Goal: Information Seeking & Learning: Learn about a topic

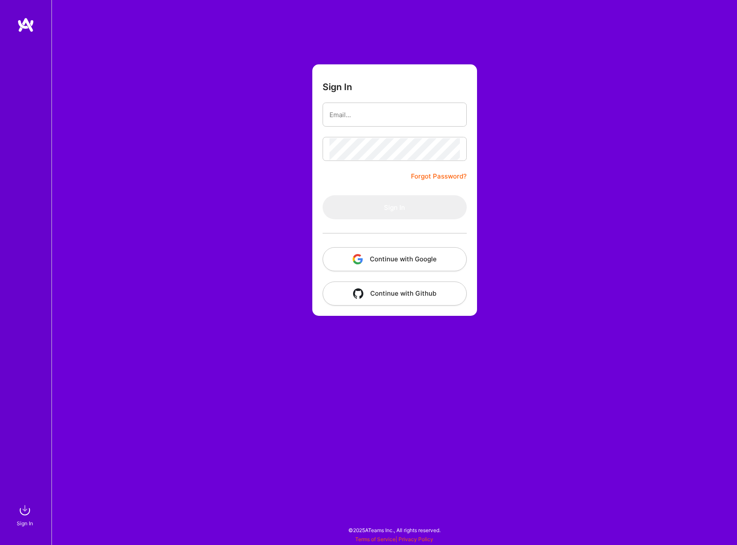
click at [395, 251] on button "Continue with Google" at bounding box center [395, 259] width 144 height 24
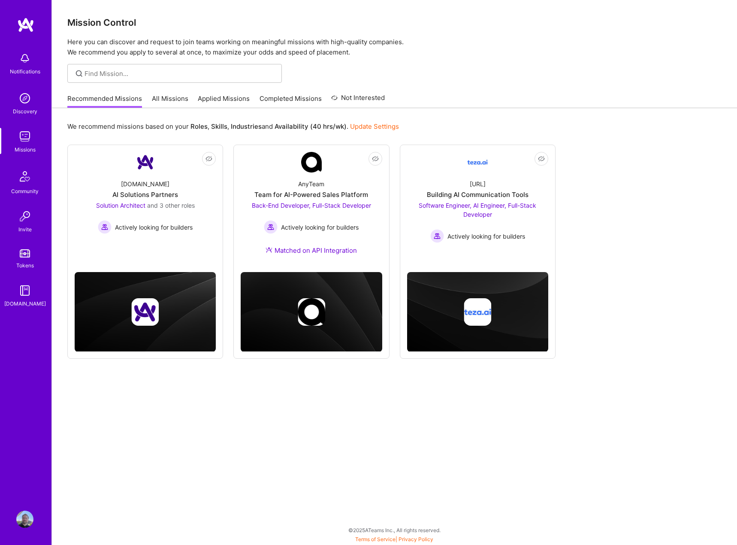
click at [26, 99] on img at bounding box center [24, 98] width 17 height 17
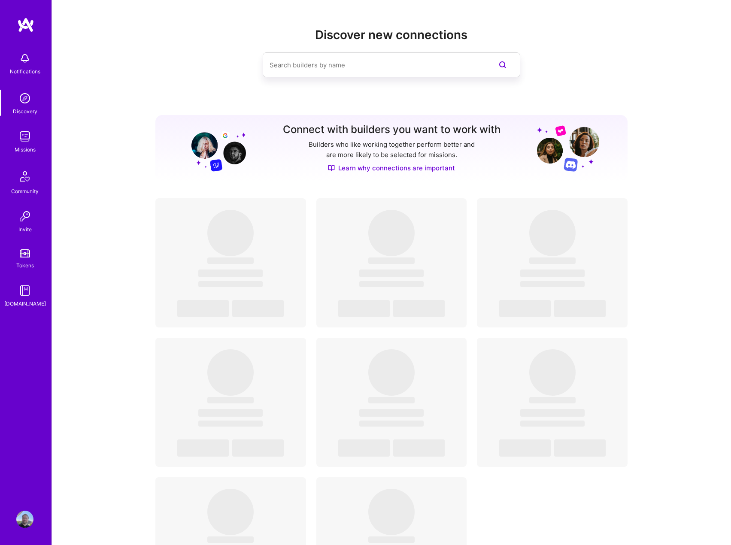
click at [27, 142] on img at bounding box center [24, 136] width 17 height 17
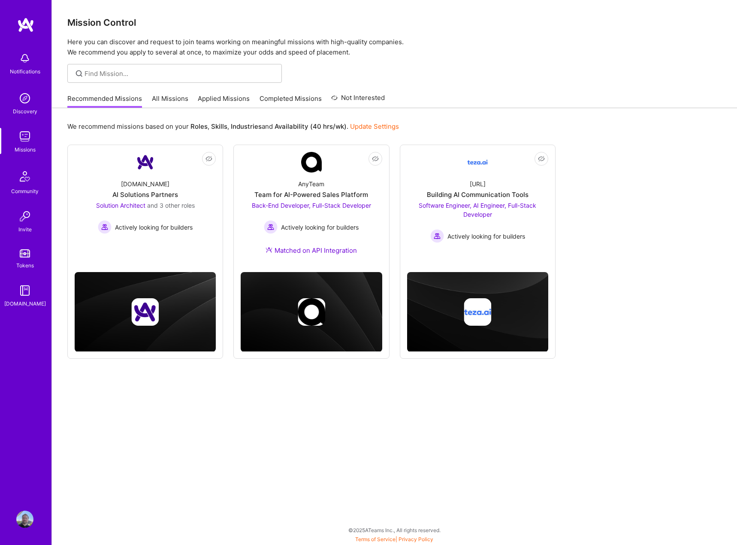
click at [161, 101] on link "All Missions" at bounding box center [170, 101] width 36 height 14
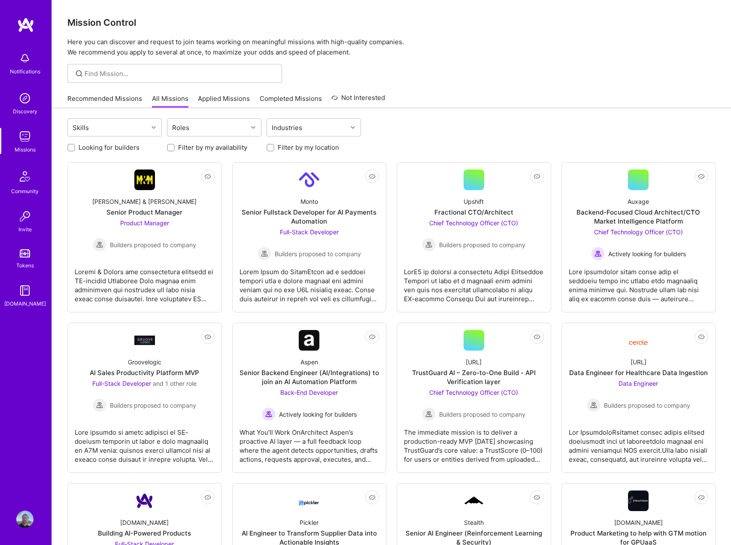
click at [272, 148] on input "Filter by my location" at bounding box center [271, 148] width 6 height 6
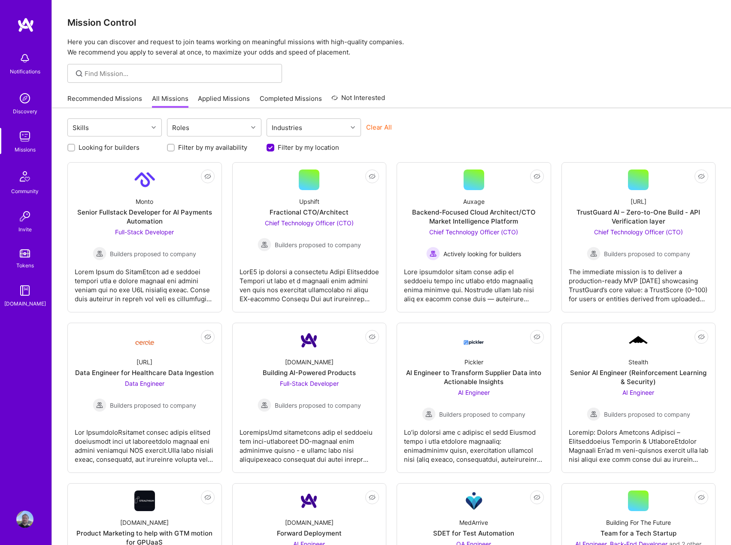
click at [270, 148] on input "Filter by my location" at bounding box center [271, 148] width 8 height 8
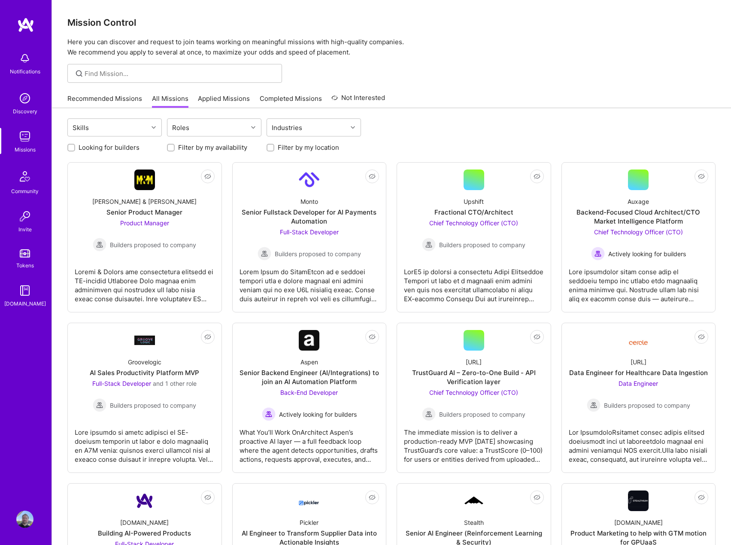
click at [272, 148] on input "Filter by my location" at bounding box center [271, 148] width 6 height 6
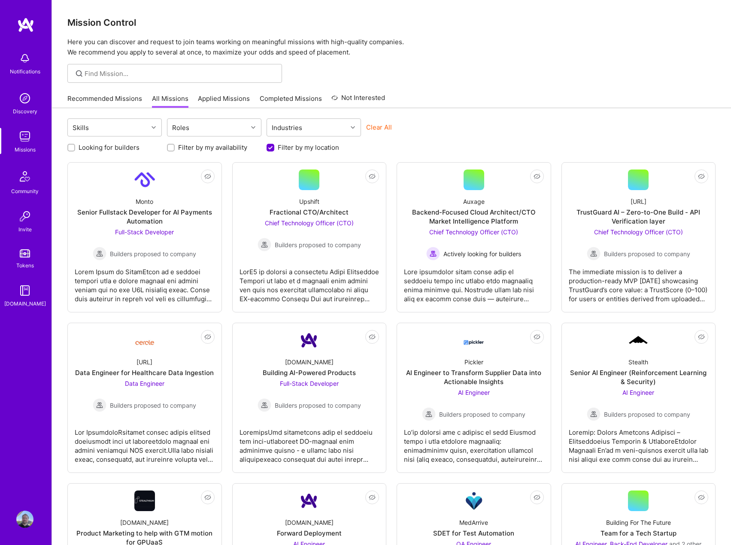
click at [272, 148] on input "Filter by my location" at bounding box center [271, 148] width 8 height 8
checkbox input "false"
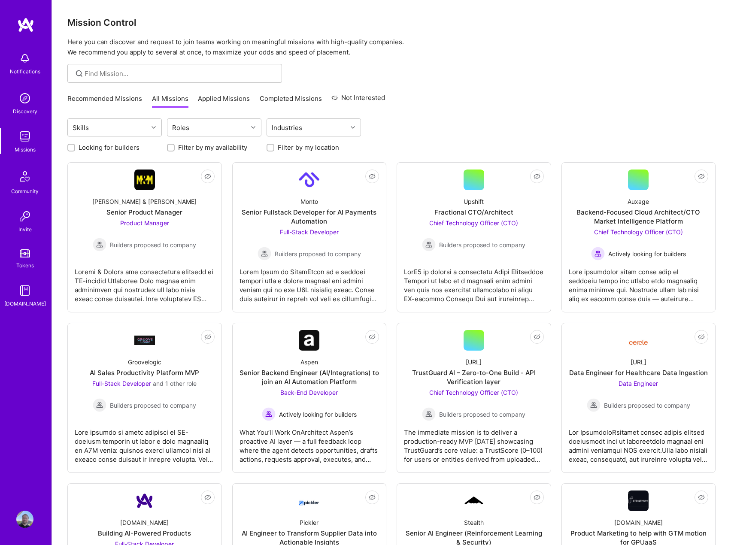
click at [72, 147] on input "Looking for builders" at bounding box center [72, 148] width 6 height 6
checkbox input "true"
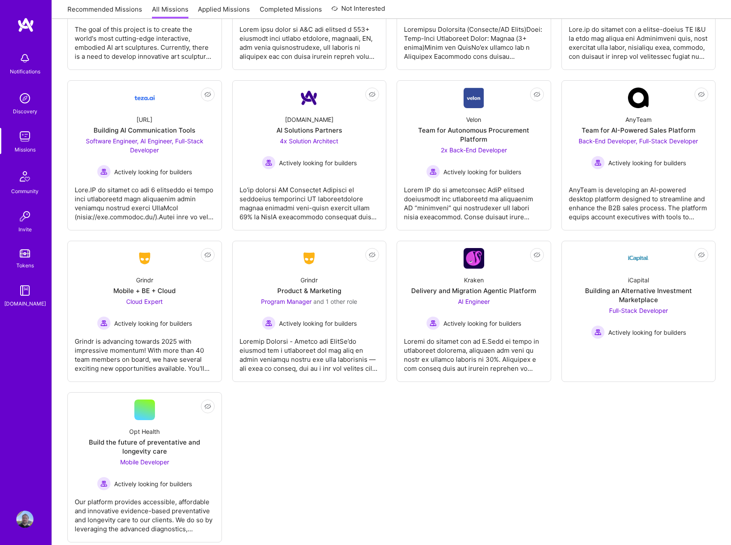
scroll to position [421, 0]
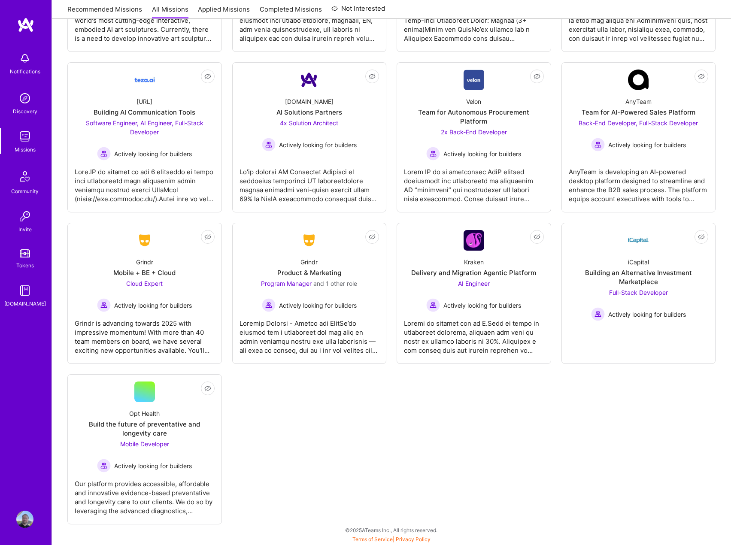
click at [20, 517] on img at bounding box center [24, 518] width 17 height 17
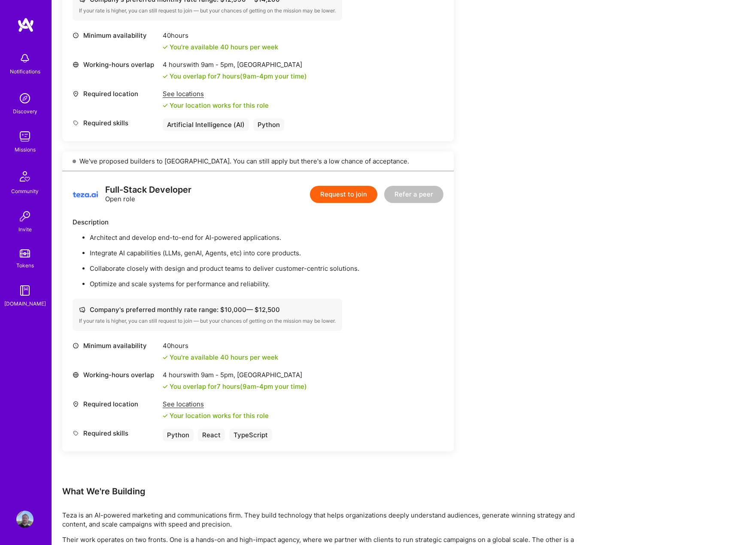
scroll to position [772, 0]
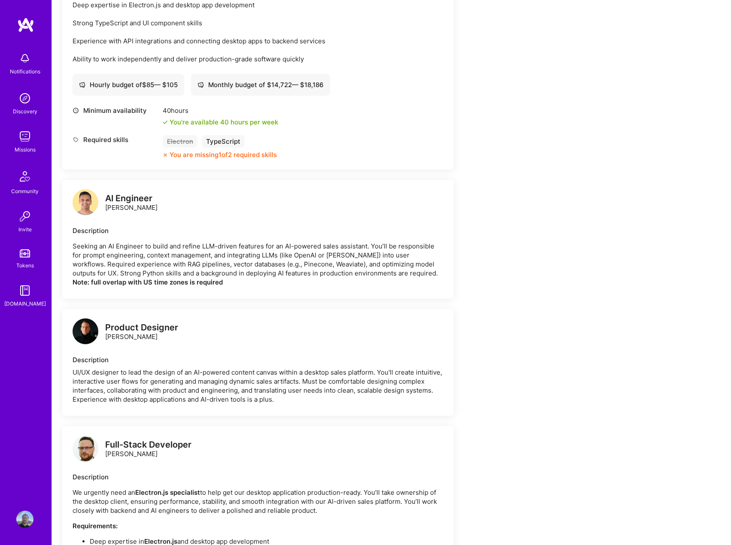
scroll to position [686, 0]
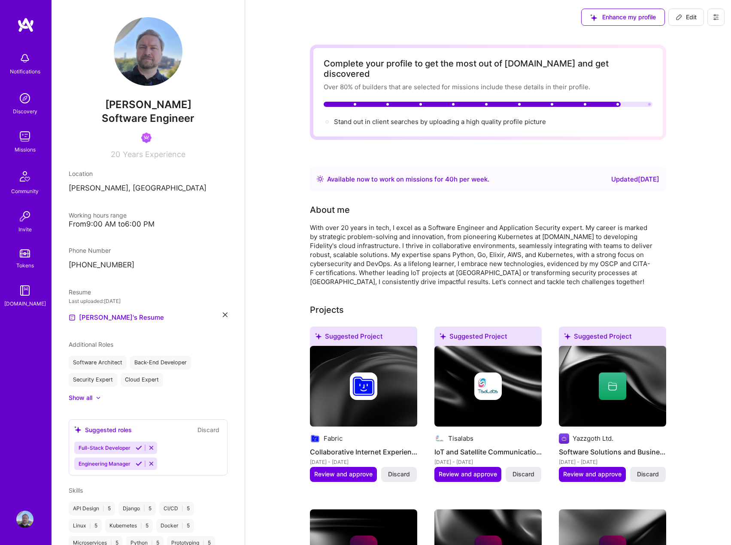
click at [679, 18] on icon at bounding box center [678, 17] width 7 height 7
select select "PL"
select select "Right Now"
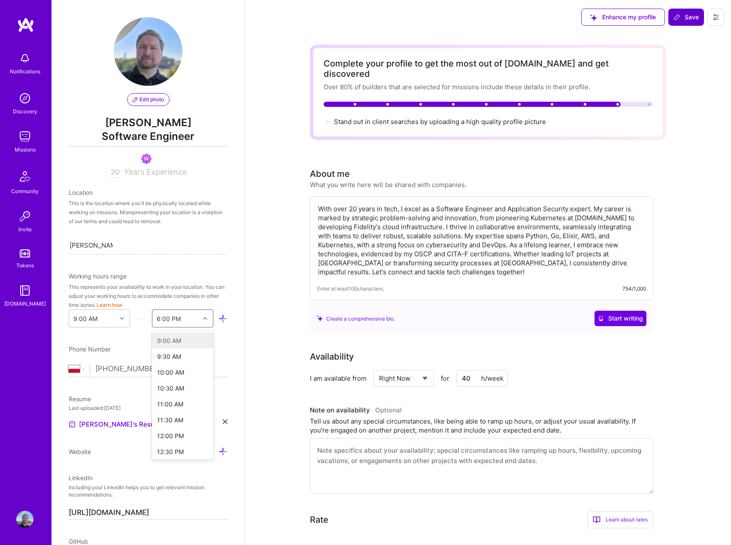
click at [203, 317] on icon at bounding box center [205, 318] width 4 height 4
click at [166, 429] on div "4:00 AM" at bounding box center [182, 431] width 61 height 16
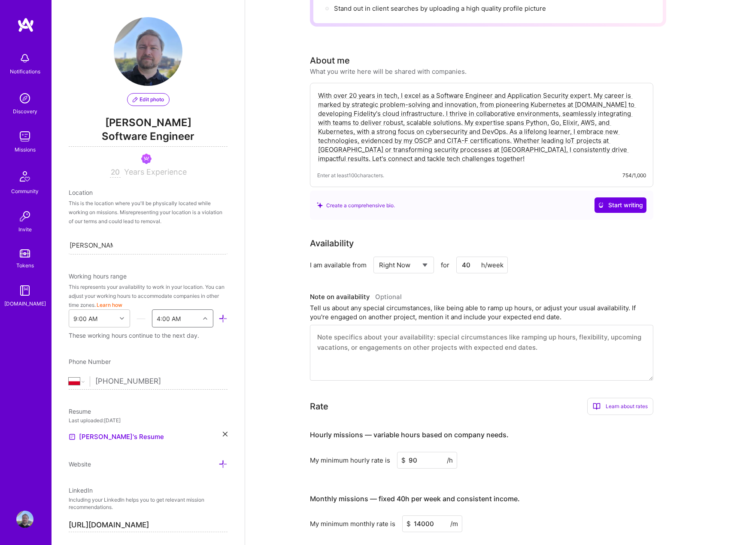
scroll to position [0, 0]
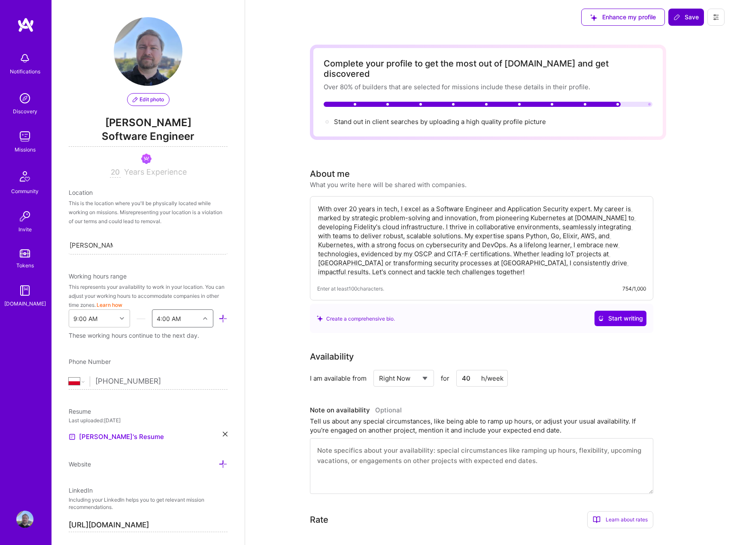
click at [688, 17] on span "Save" at bounding box center [685, 17] width 25 height 9
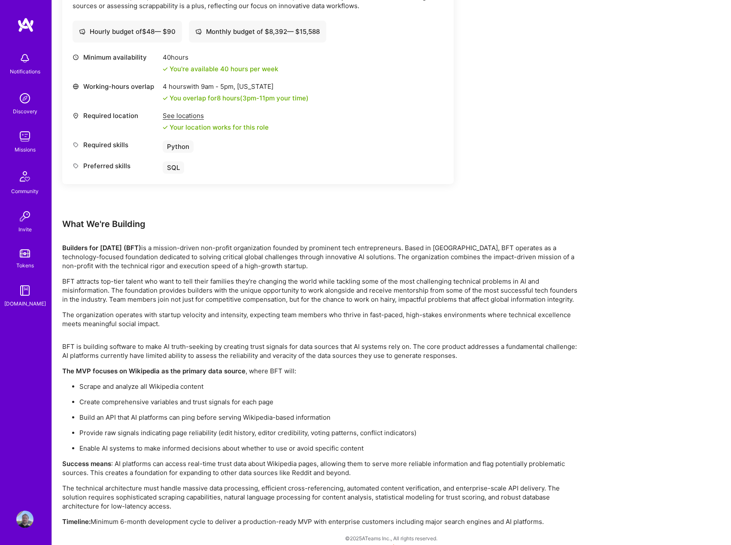
scroll to position [1201, 0]
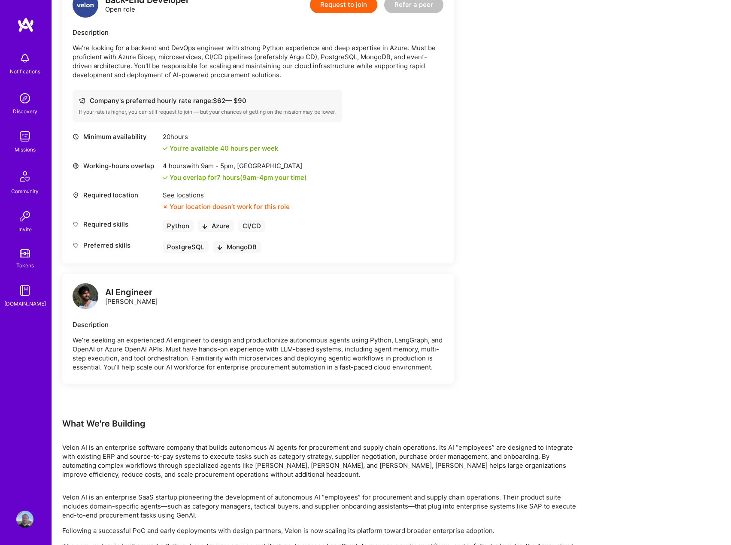
scroll to position [515, 0]
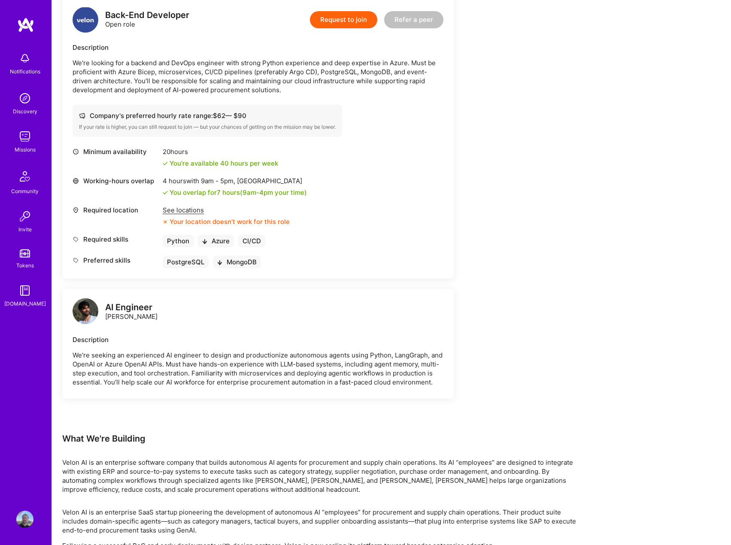
click at [192, 212] on div "See locations" at bounding box center [226, 209] width 127 height 9
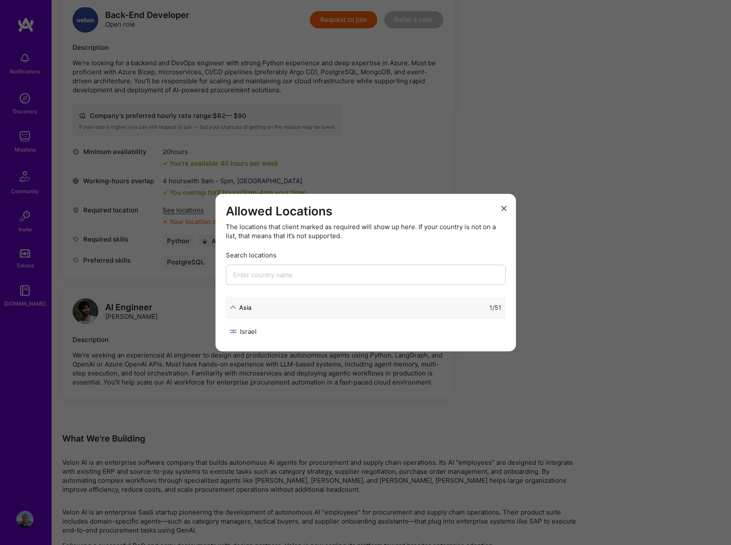
click at [503, 211] on button "modal" at bounding box center [503, 208] width 10 height 14
